Goal: Ask a question

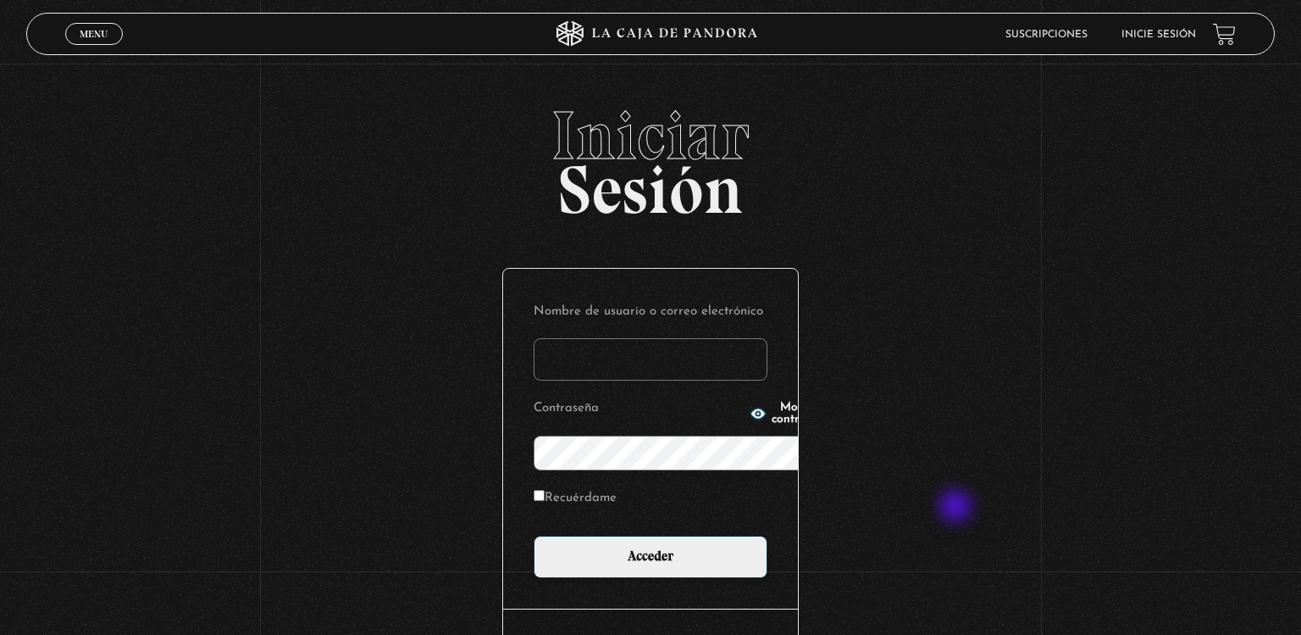
type input "[EMAIL_ADDRESS][DOMAIN_NAME]"
click at [534, 535] on input "Acceder" at bounding box center [651, 556] width 234 height 42
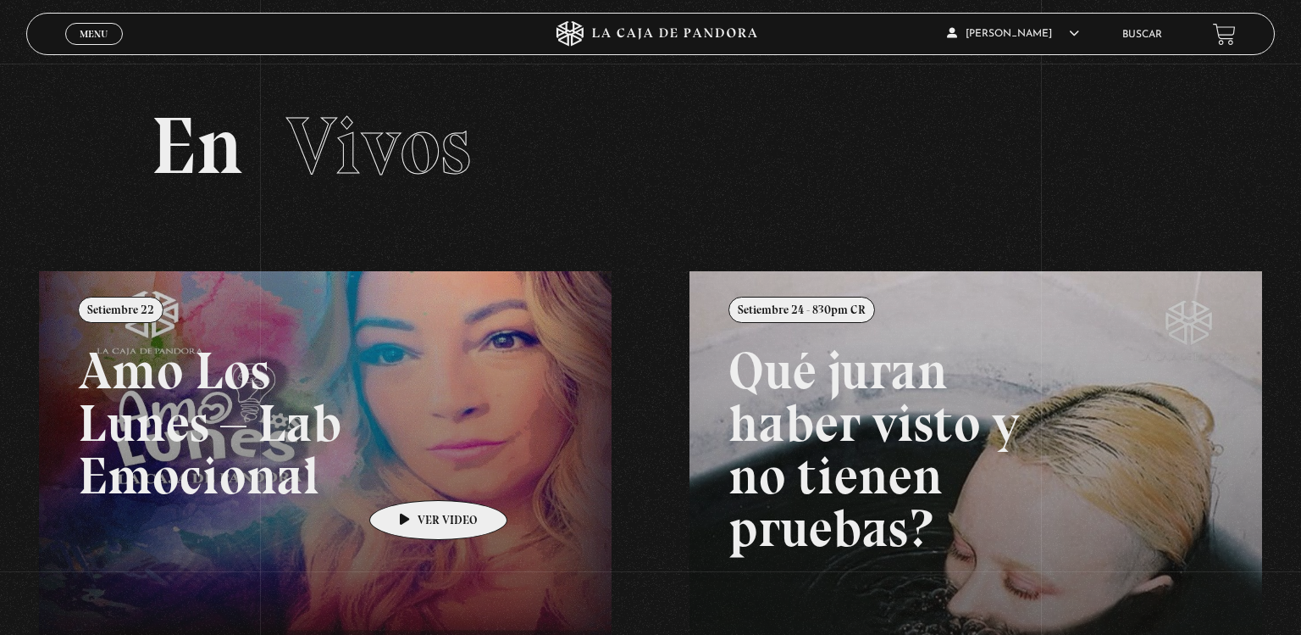
click at [412, 474] on link at bounding box center [689, 588] width 1301 height 635
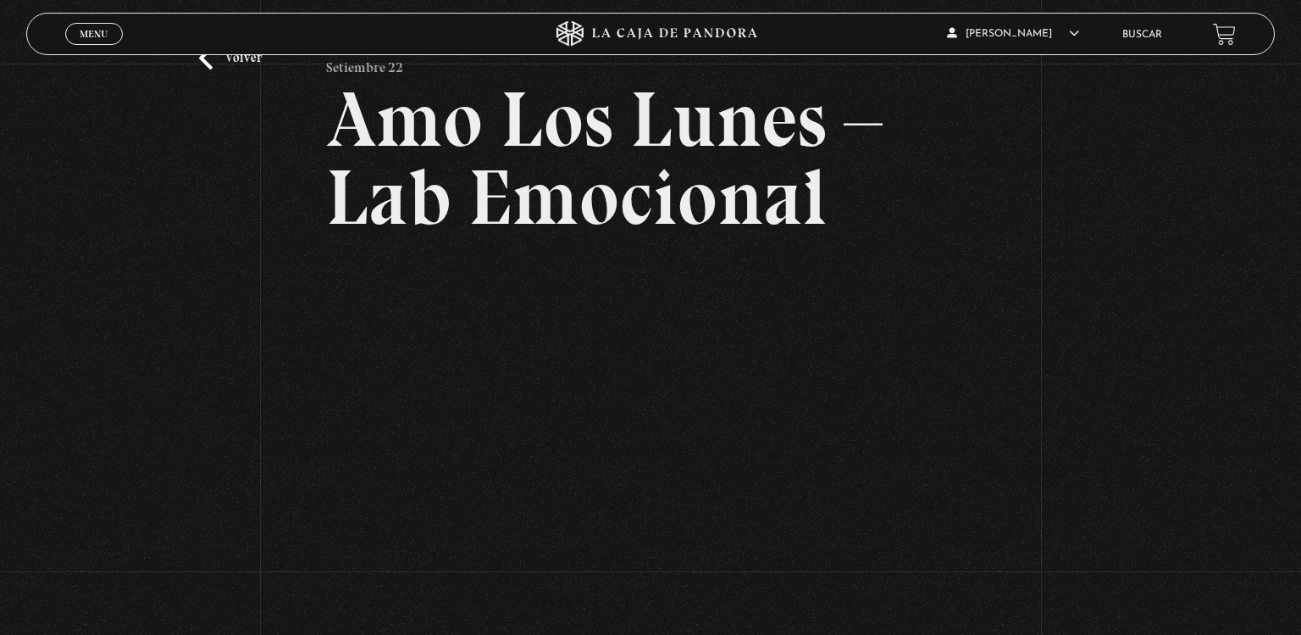
scroll to position [86, 0]
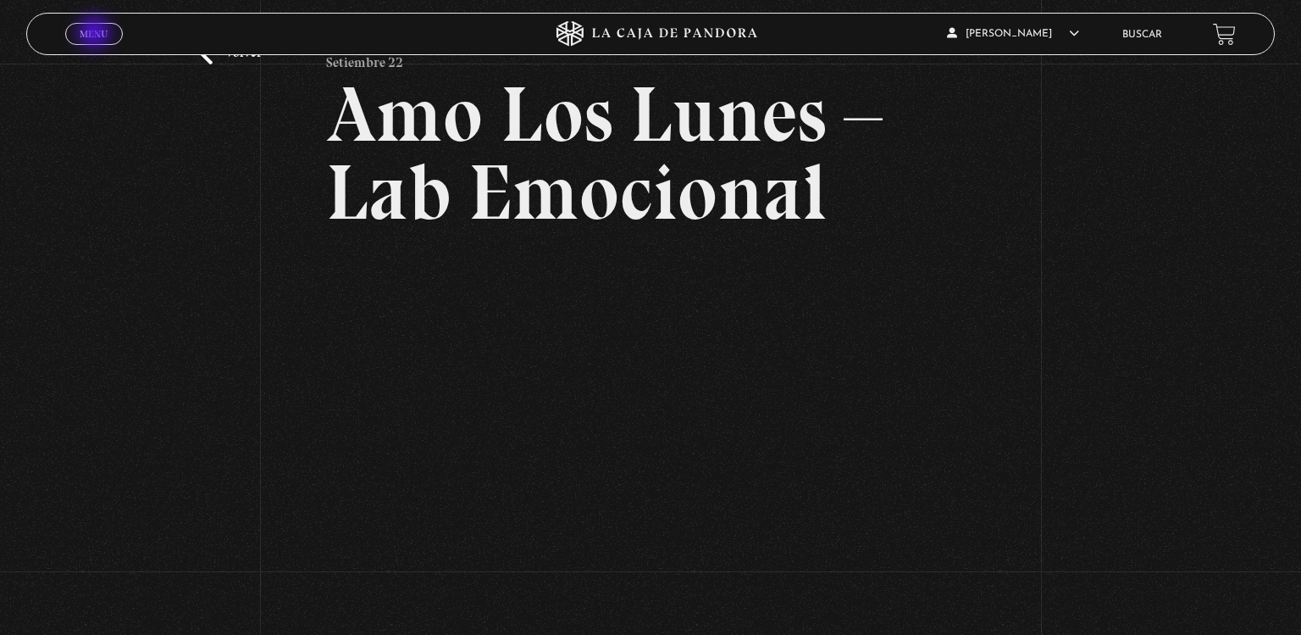
click at [96, 34] on span "Menu" at bounding box center [94, 34] width 28 height 10
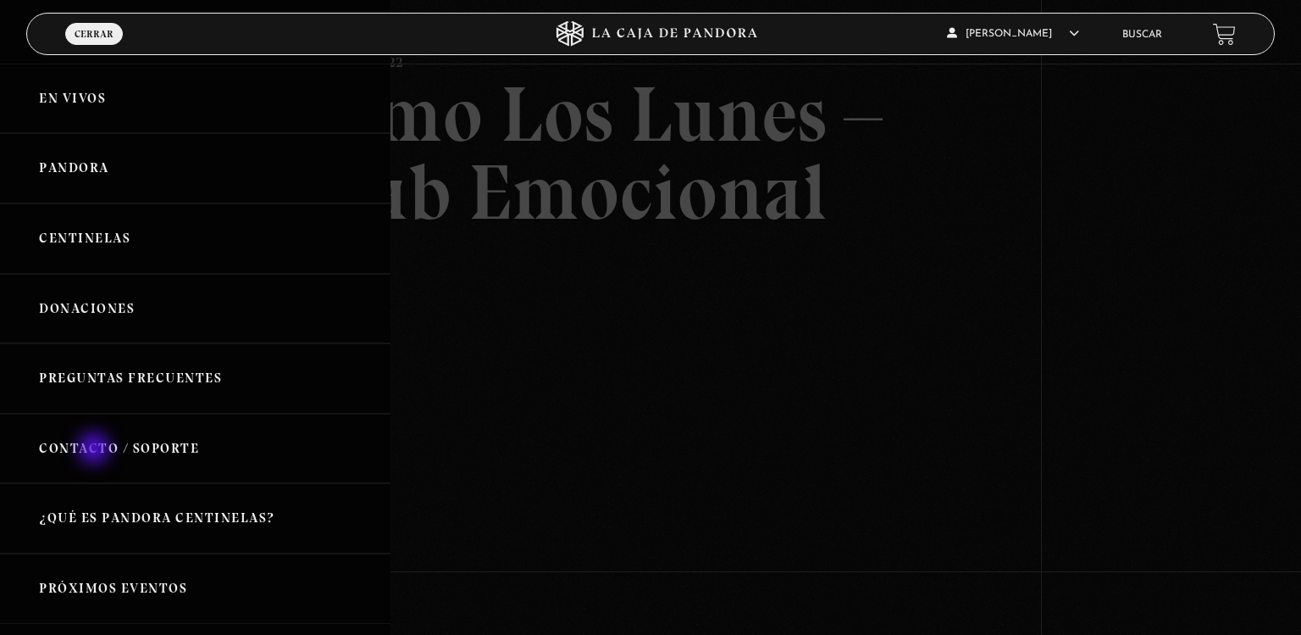
click at [96, 450] on link "Contacto / Soporte" at bounding box center [195, 448] width 391 height 70
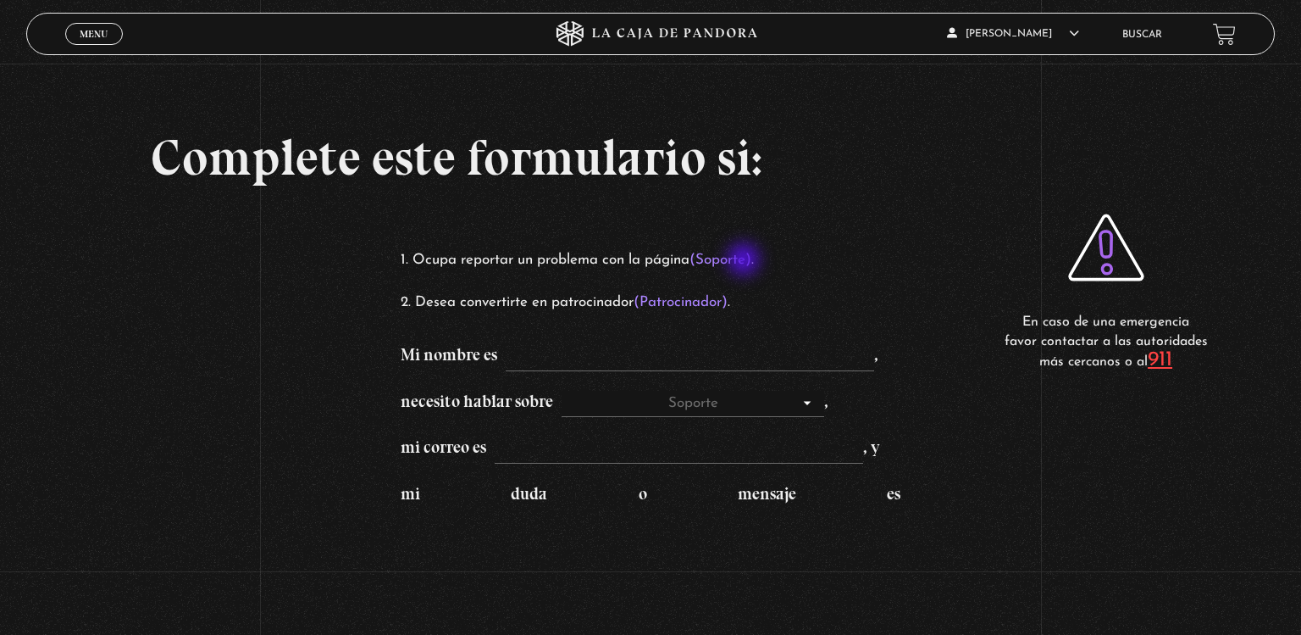
click at [746, 261] on mark "(Soporte)" at bounding box center [721, 259] width 62 height 14
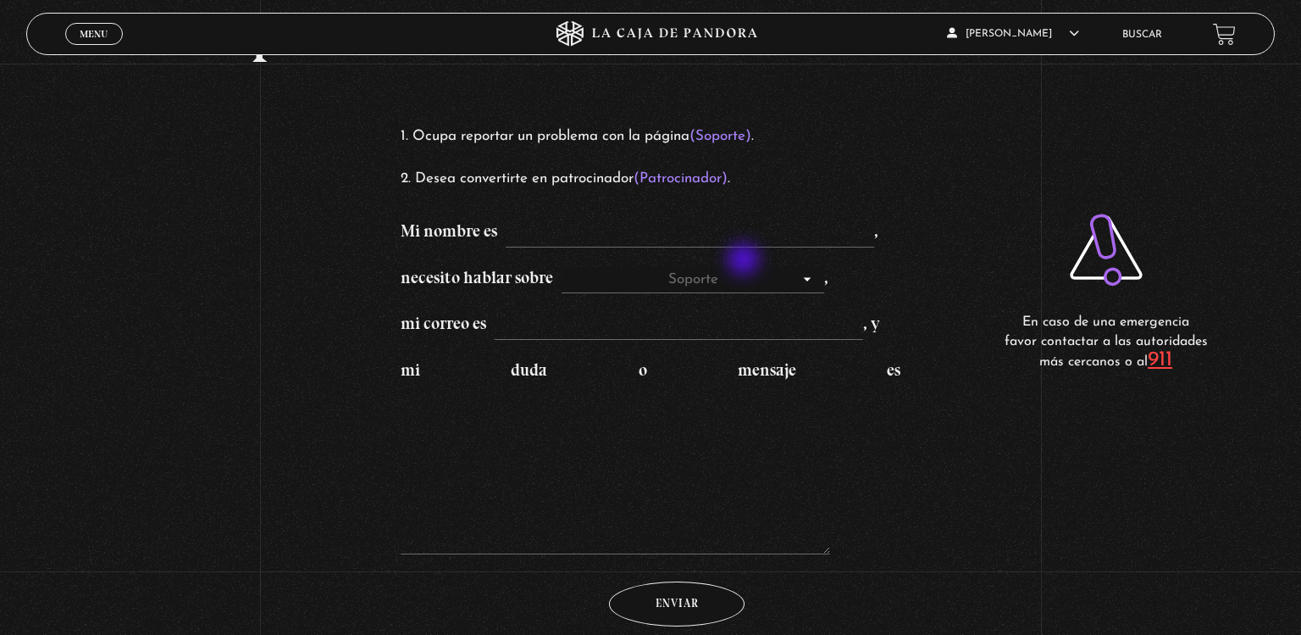
scroll to position [125, 0]
click at [746, 220] on input "Mi nombre es ," at bounding box center [690, 232] width 369 height 27
type input "Lilliam Salas"
click at [99, 29] on span "Menu" at bounding box center [94, 34] width 28 height 10
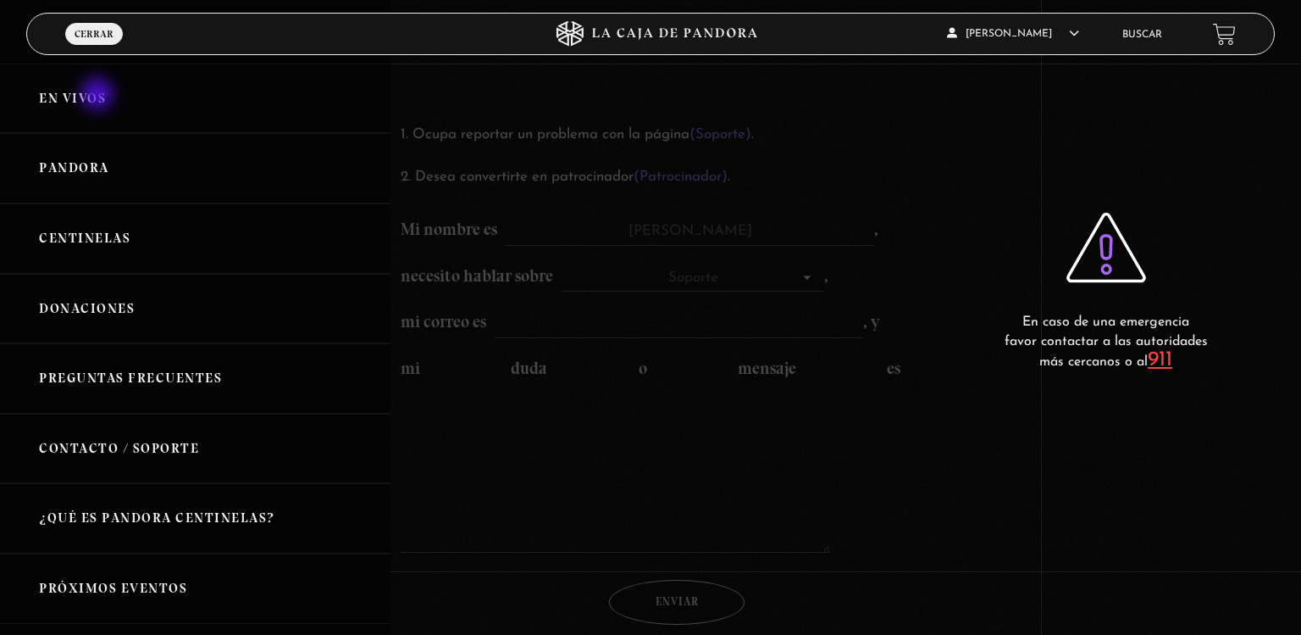
click at [99, 96] on link "En vivos" at bounding box center [195, 99] width 391 height 70
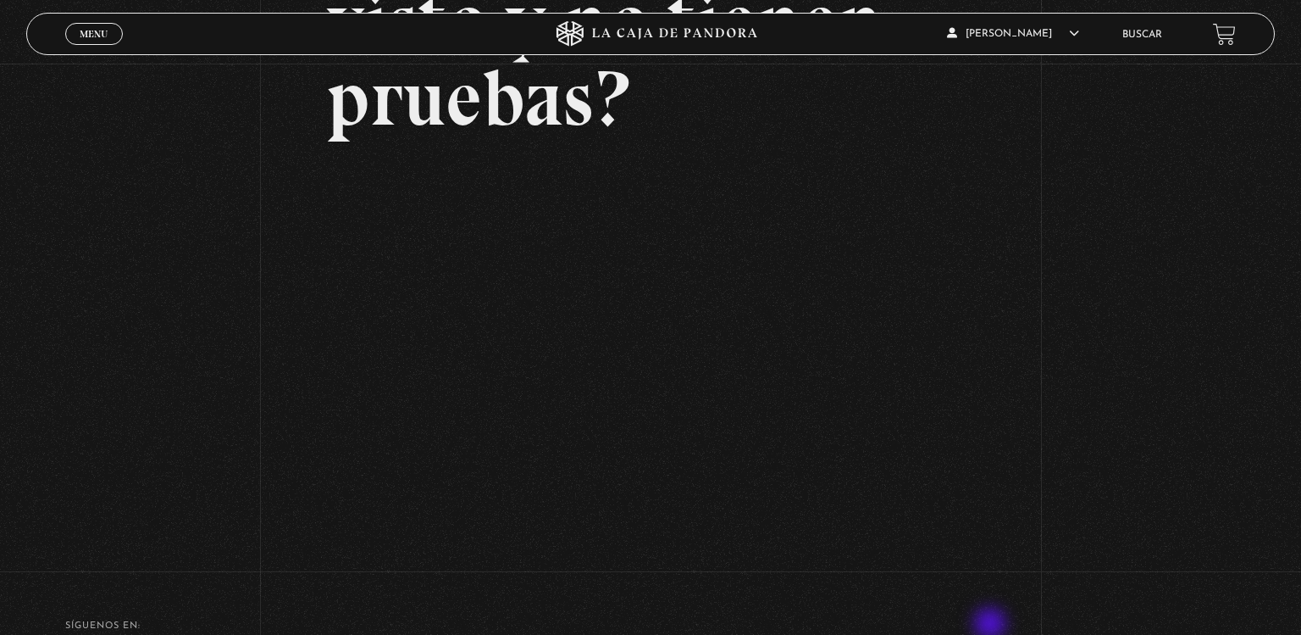
scroll to position [258, 0]
